Goal: Register for event/course

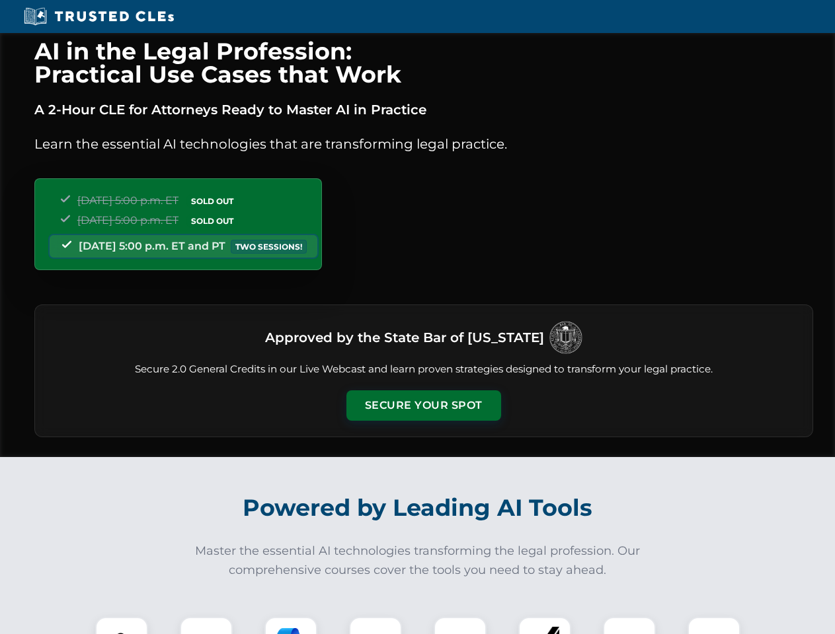
click at [423, 406] on button "Secure Your Spot" at bounding box center [423, 406] width 155 height 30
click at [122, 626] on img at bounding box center [121, 644] width 38 height 38
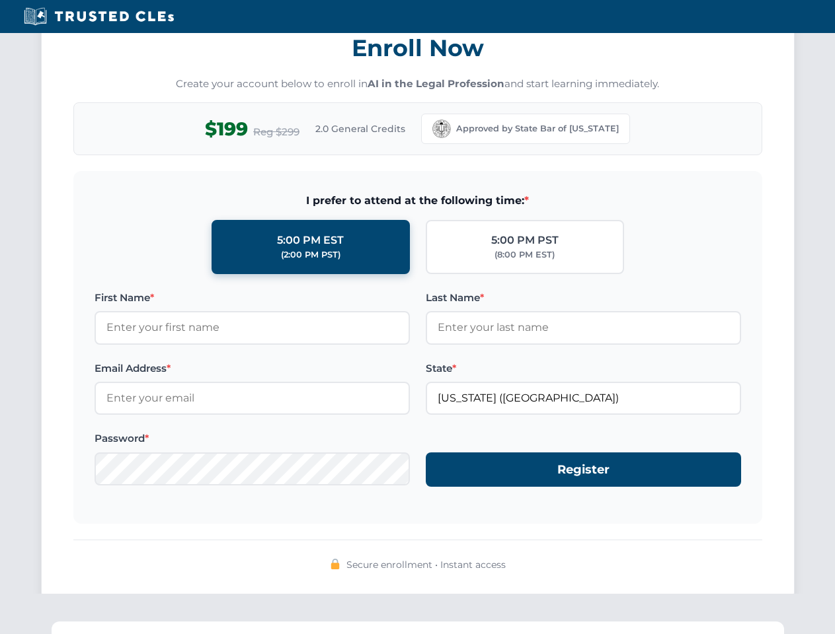
scroll to position [1297, 0]
